Goal: Task Accomplishment & Management: Use online tool/utility

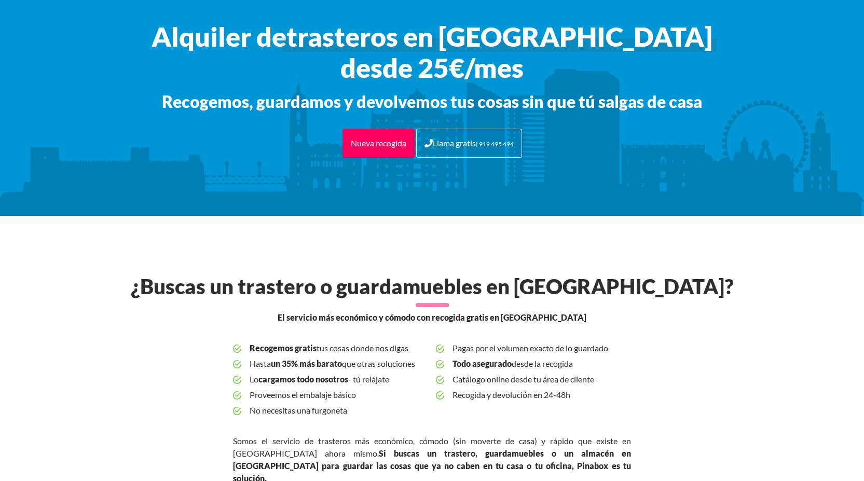
scroll to position [259, 0]
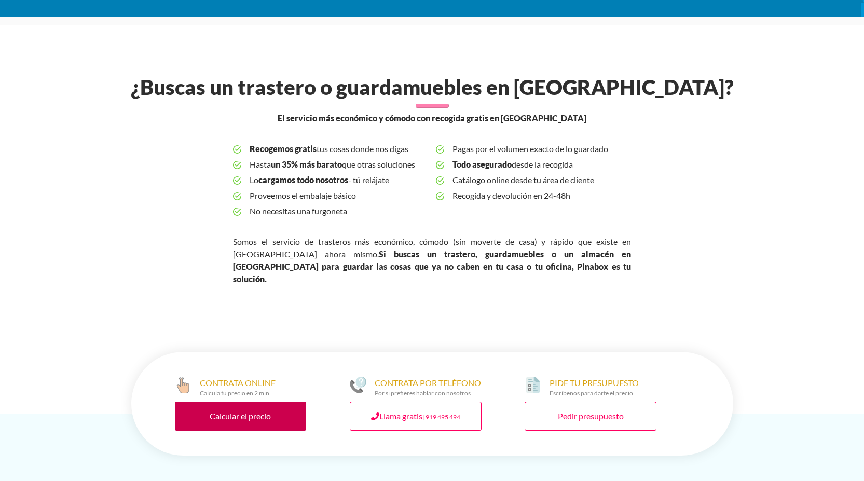
click at [255, 402] on link "Calcular el precio" at bounding box center [241, 416] width 132 height 29
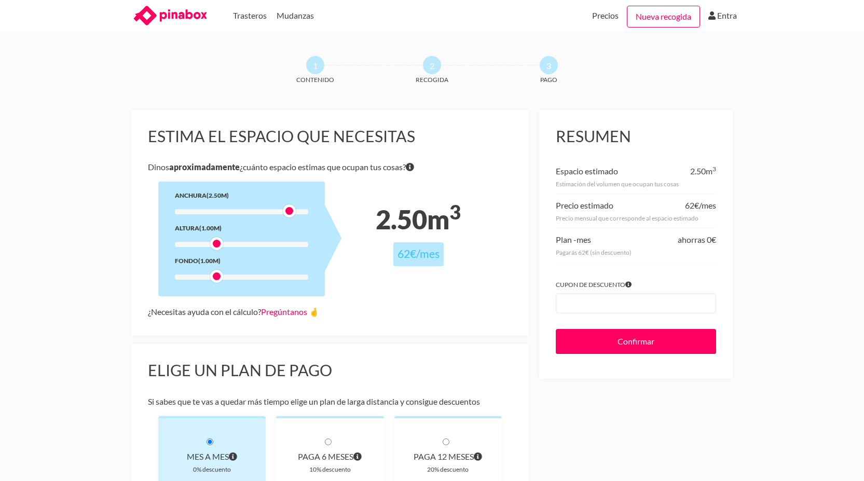
drag, startPoint x: 219, startPoint y: 211, endPoint x: 293, endPoint y: 211, distance: 74.2
click at [293, 211] on div at bounding box center [289, 210] width 13 height 13
drag, startPoint x: 291, startPoint y: 212, endPoint x: 268, endPoint y: 210, distance: 22.4
click at [268, 210] on div at bounding box center [264, 210] width 13 height 13
click at [220, 277] on div at bounding box center [216, 276] width 13 height 13
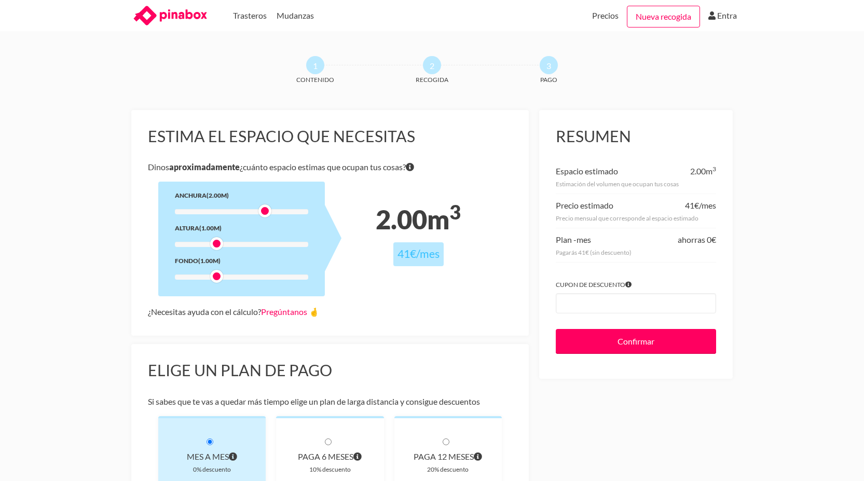
drag, startPoint x: 215, startPoint y: 276, endPoint x: 209, endPoint y: 280, distance: 7.4
click at [209, 280] on div "Anchura (2.00m) Altura (1.00m) Fondo (1.00m)" at bounding box center [241, 239] width 167 height 115
click at [214, 243] on div at bounding box center [216, 243] width 13 height 13
drag, startPoint x: 214, startPoint y: 241, endPoint x: 289, endPoint y: 241, distance: 75.2
click at [289, 241] on div at bounding box center [289, 243] width 13 height 13
